Goal: Communication & Community: Participate in discussion

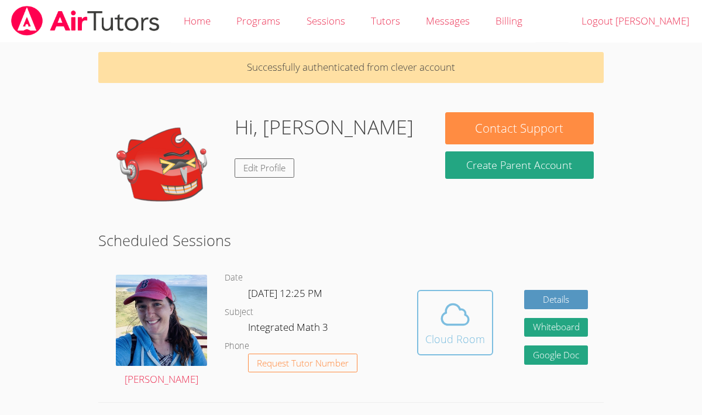
click at [468, 330] on icon at bounding box center [455, 314] width 33 height 33
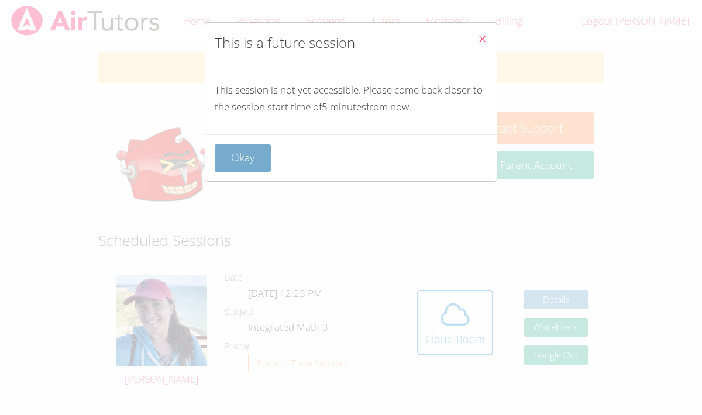
click at [252, 151] on button "Okay" at bounding box center [243, 157] width 56 height 27
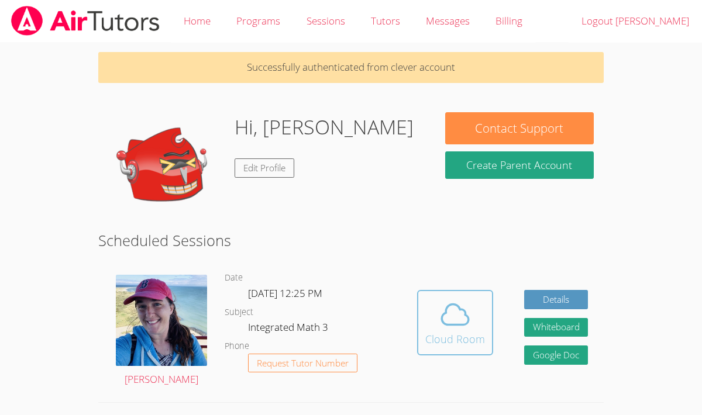
click at [467, 340] on div "Cloud Room" at bounding box center [455, 339] width 60 height 16
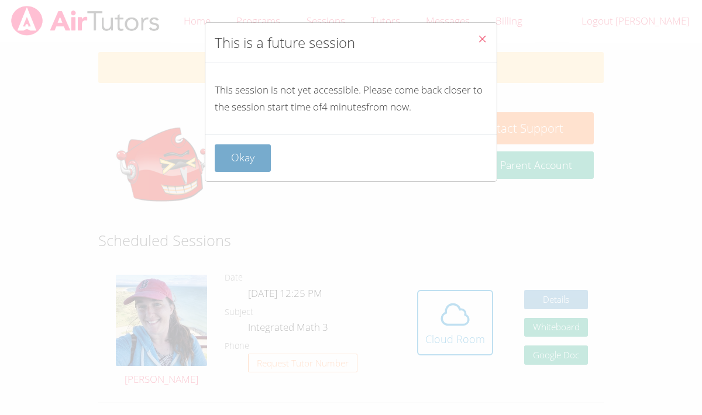
click at [235, 144] on button "Okay" at bounding box center [243, 157] width 56 height 27
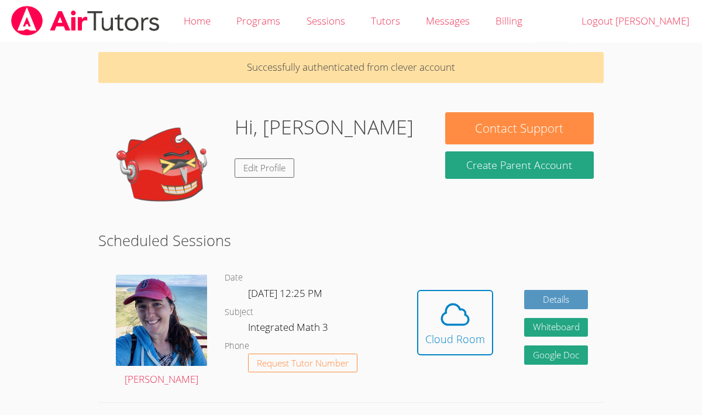
click at [235, 144] on div "Hi, Jake Edit Profile" at bounding box center [324, 170] width 179 height 117
click at [447, 301] on icon at bounding box center [455, 314] width 33 height 33
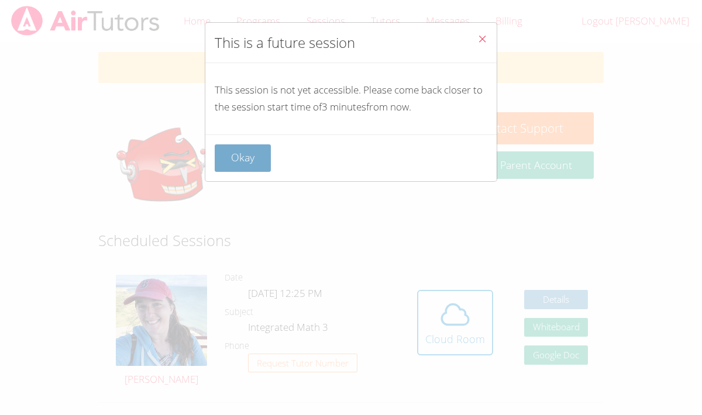
click at [236, 153] on button "Okay" at bounding box center [243, 157] width 56 height 27
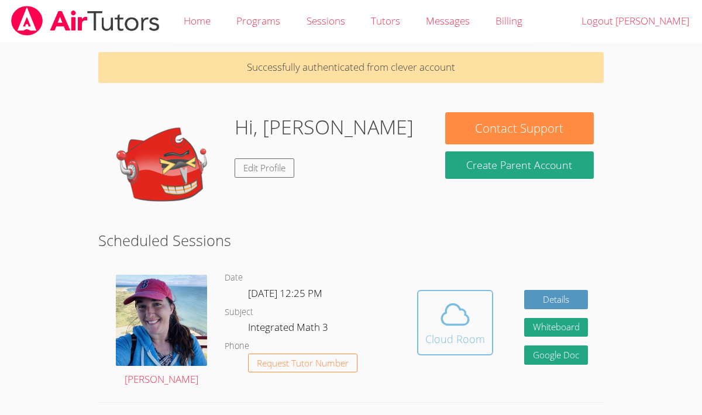
click at [446, 341] on div "Cloud Room" at bounding box center [455, 339] width 60 height 16
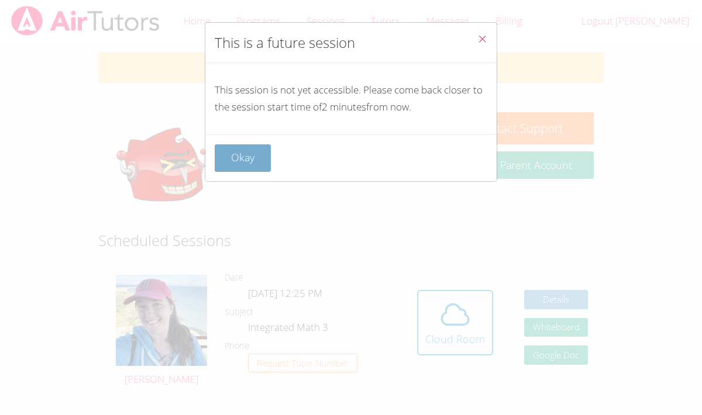
click at [234, 150] on button "Okay" at bounding box center [243, 157] width 56 height 27
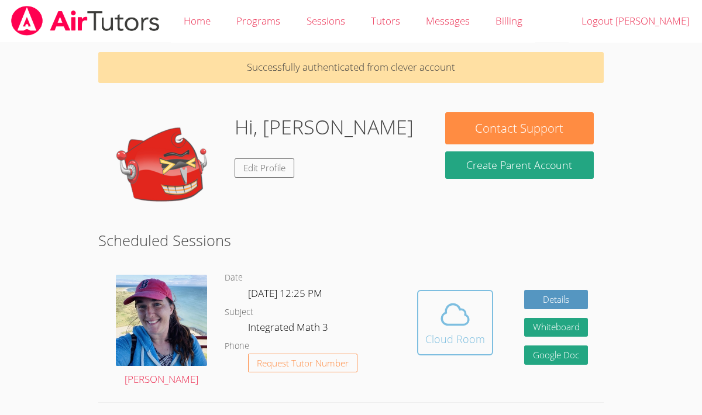
click at [485, 308] on button "Cloud Room" at bounding box center [455, 323] width 76 height 66
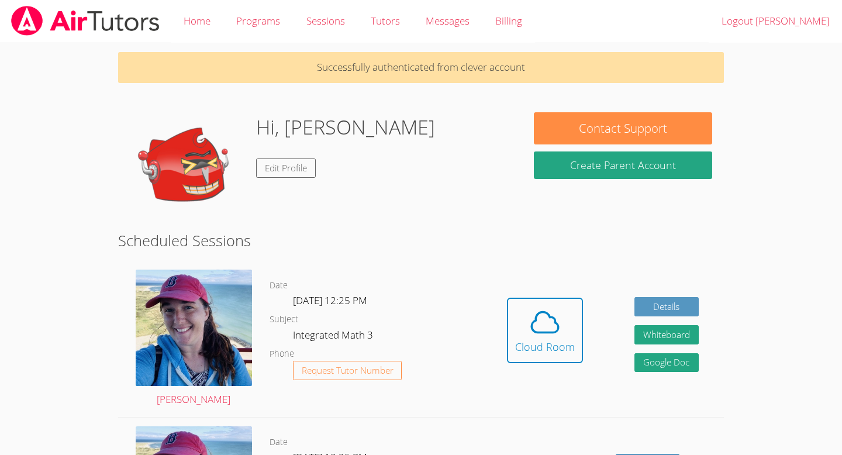
click at [701, 139] on body "Home Programs Sessions Tutors Messages Billing Logout Jake Successfully authent…" at bounding box center [421, 227] width 842 height 455
click at [548, 332] on icon at bounding box center [545, 322] width 27 height 20
click at [544, 305] on button "Cloud Room" at bounding box center [545, 331] width 76 height 66
click at [528, 332] on span at bounding box center [545, 322] width 60 height 33
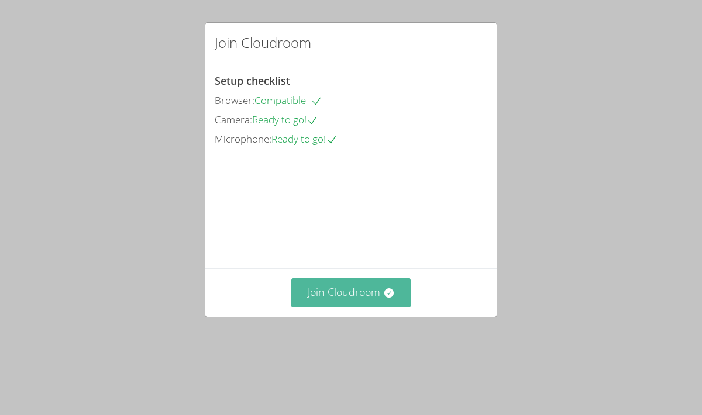
click at [334, 307] on button "Join Cloudroom" at bounding box center [351, 292] width 120 height 29
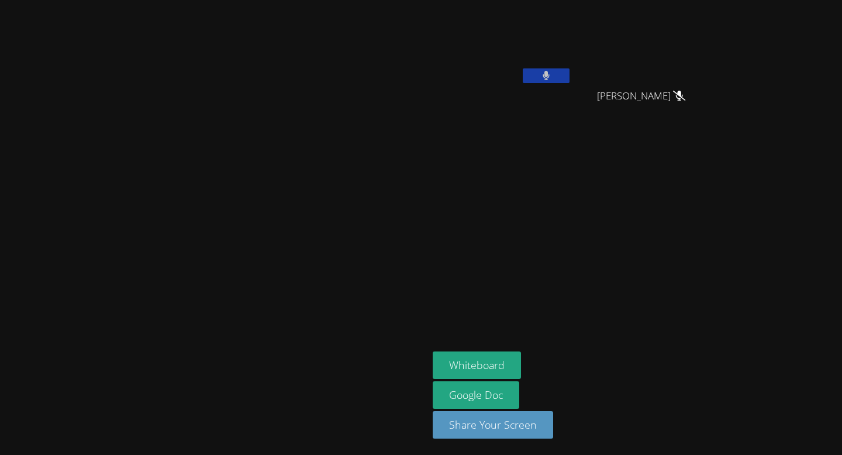
click at [570, 80] on button at bounding box center [546, 75] width 47 height 15
click at [570, 75] on button at bounding box center [546, 75] width 47 height 15
click at [570, 74] on button at bounding box center [546, 75] width 47 height 15
click at [552, 78] on icon at bounding box center [546, 76] width 12 height 10
click at [570, 71] on button at bounding box center [546, 75] width 47 height 15
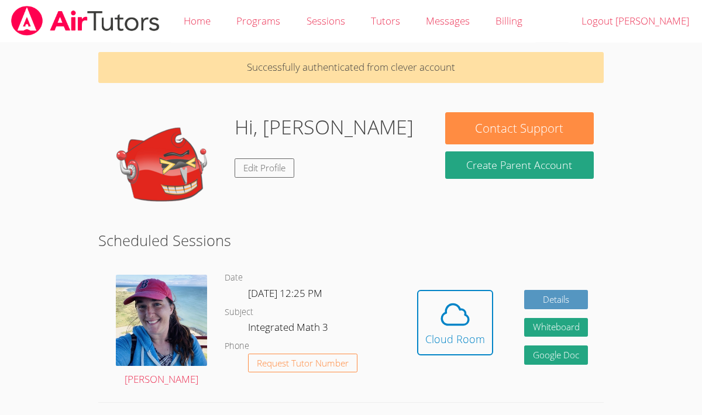
click at [454, 285] on div "Hidden Cloud Room Details Whiteboard Hidden Google Doc" at bounding box center [502, 332] width 202 height 142
click at [456, 311] on icon at bounding box center [455, 314] width 33 height 33
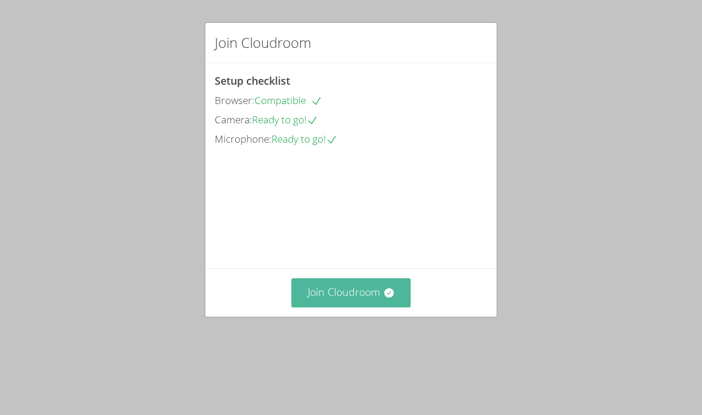
click at [364, 307] on button "Join Cloudroom" at bounding box center [351, 292] width 120 height 29
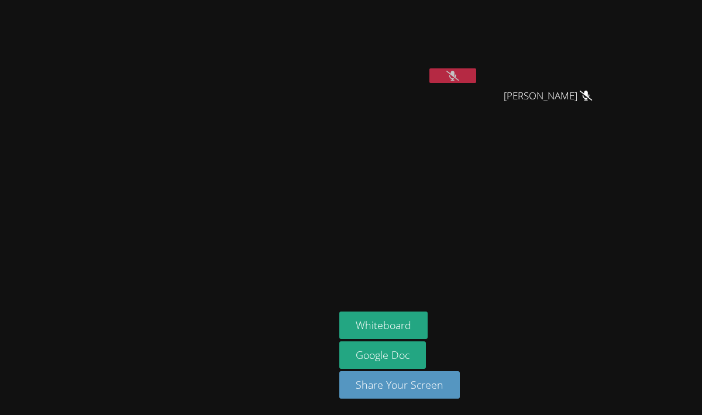
click at [476, 71] on button at bounding box center [452, 75] width 47 height 15
click at [476, 74] on button at bounding box center [452, 75] width 47 height 15
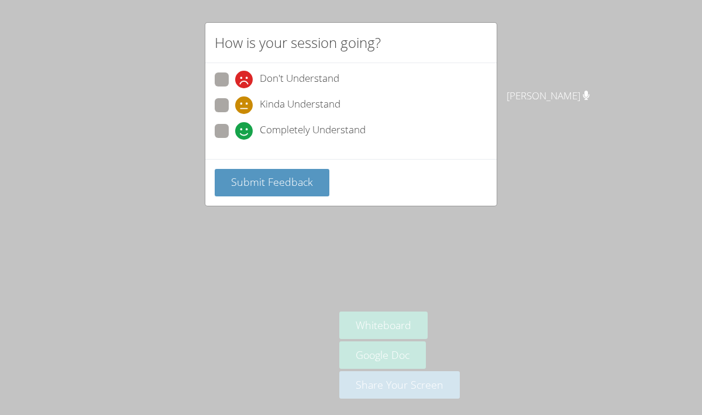
click at [231, 133] on label "Completely Understand" at bounding box center [290, 132] width 151 height 16
click at [235, 133] on input "Completely Understand" at bounding box center [240, 129] width 10 height 10
radio input "true"
click at [250, 171] on button "Submit Feedback" at bounding box center [272, 182] width 115 height 27
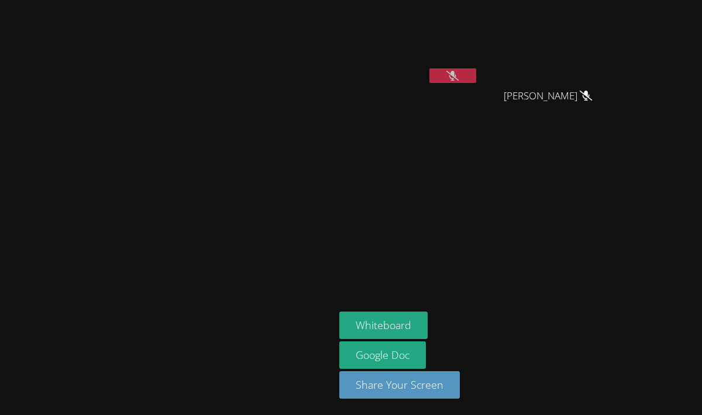
click at [476, 70] on button at bounding box center [452, 75] width 47 height 15
click at [476, 77] on button at bounding box center [452, 75] width 47 height 15
drag, startPoint x: 542, startPoint y: 77, endPoint x: 566, endPoint y: -32, distance: 112.0
click at [566, 0] on html "Megan Nepshinsky Jake Cerqueda Castillo Armando Gonzalez-Mendez Armando Gonzale…" at bounding box center [351, 207] width 702 height 415
click at [459, 73] on icon at bounding box center [452, 76] width 12 height 10
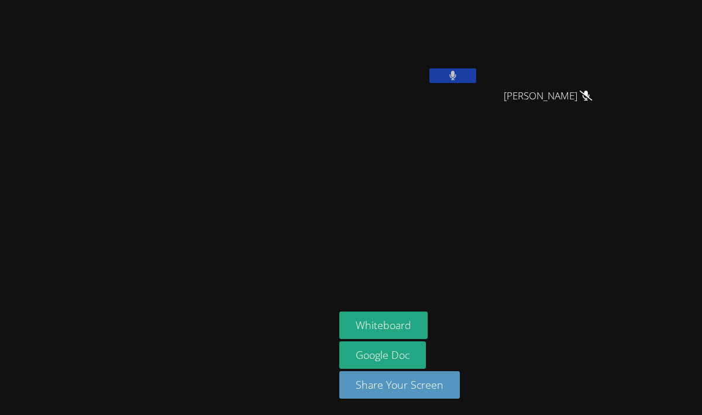
click at [457, 73] on icon at bounding box center [453, 76] width 8 height 10
